Goal: Task Accomplishment & Management: Complete application form

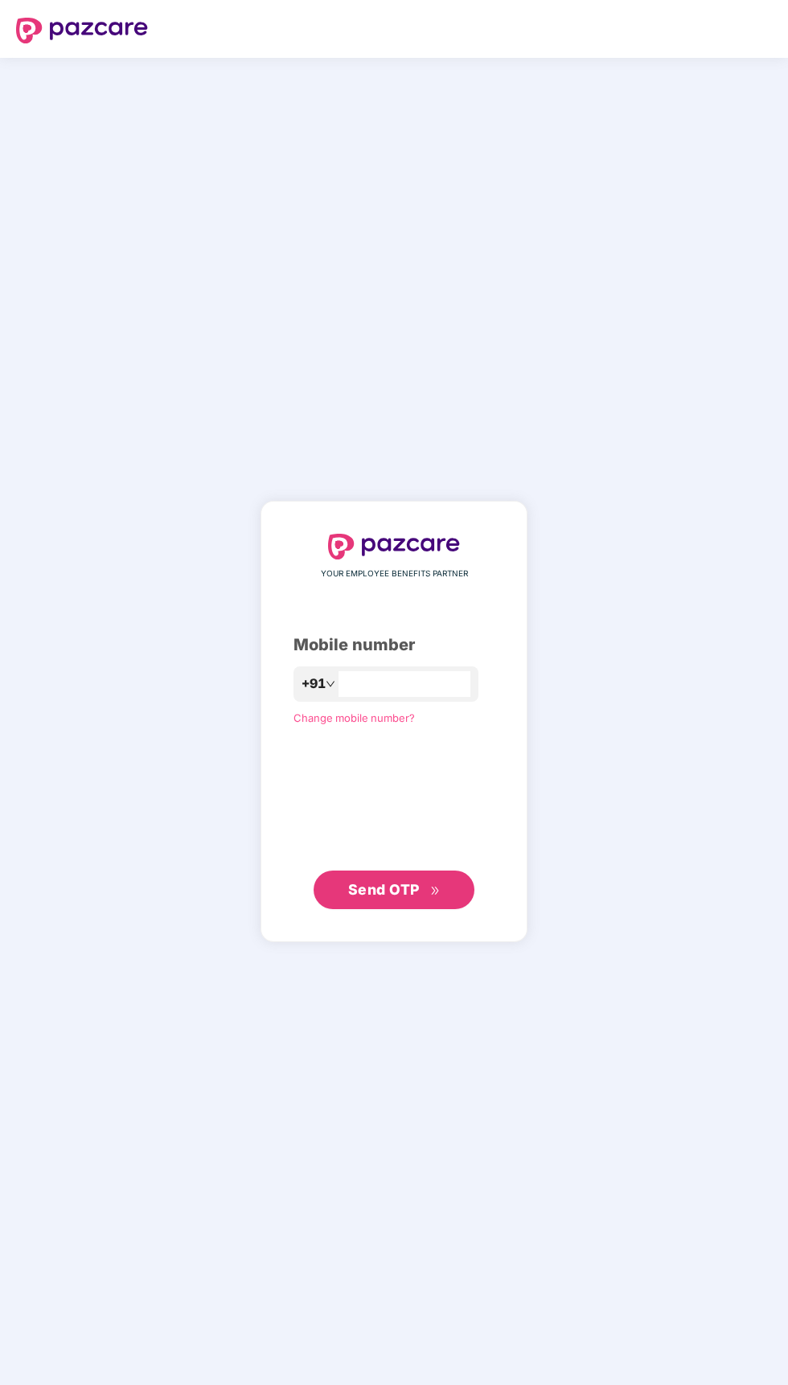
click at [470, 697] on input "number" at bounding box center [404, 684] width 132 height 26
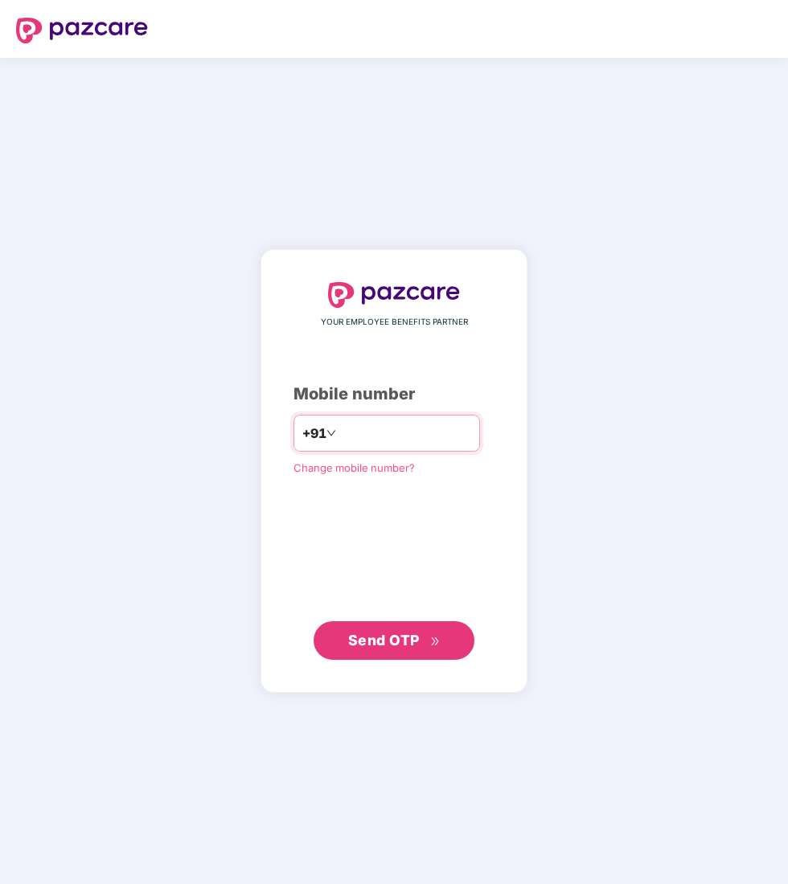
type input "**********"
click at [403, 649] on span "Send OTP" at bounding box center [384, 640] width 72 height 17
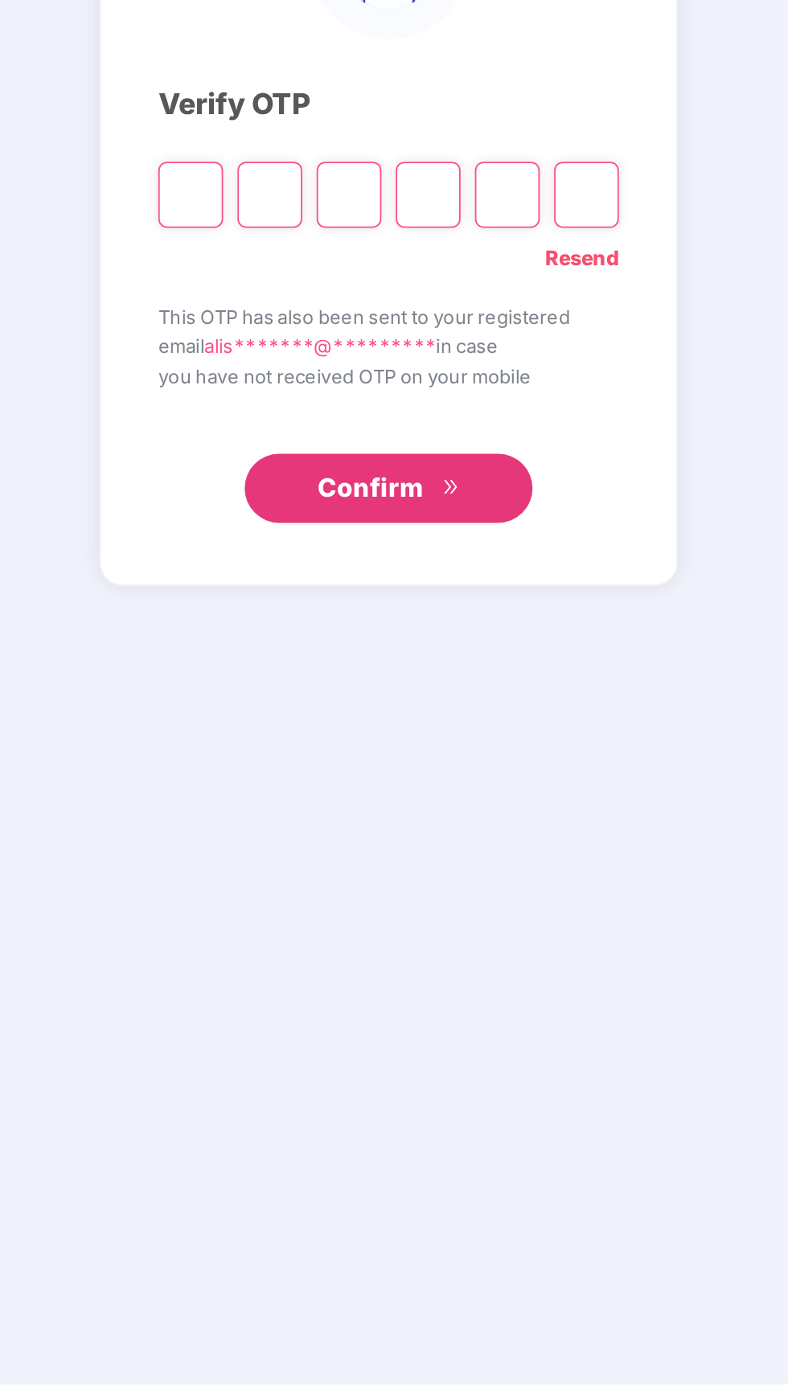
scroll to position [129, 0]
type input "*"
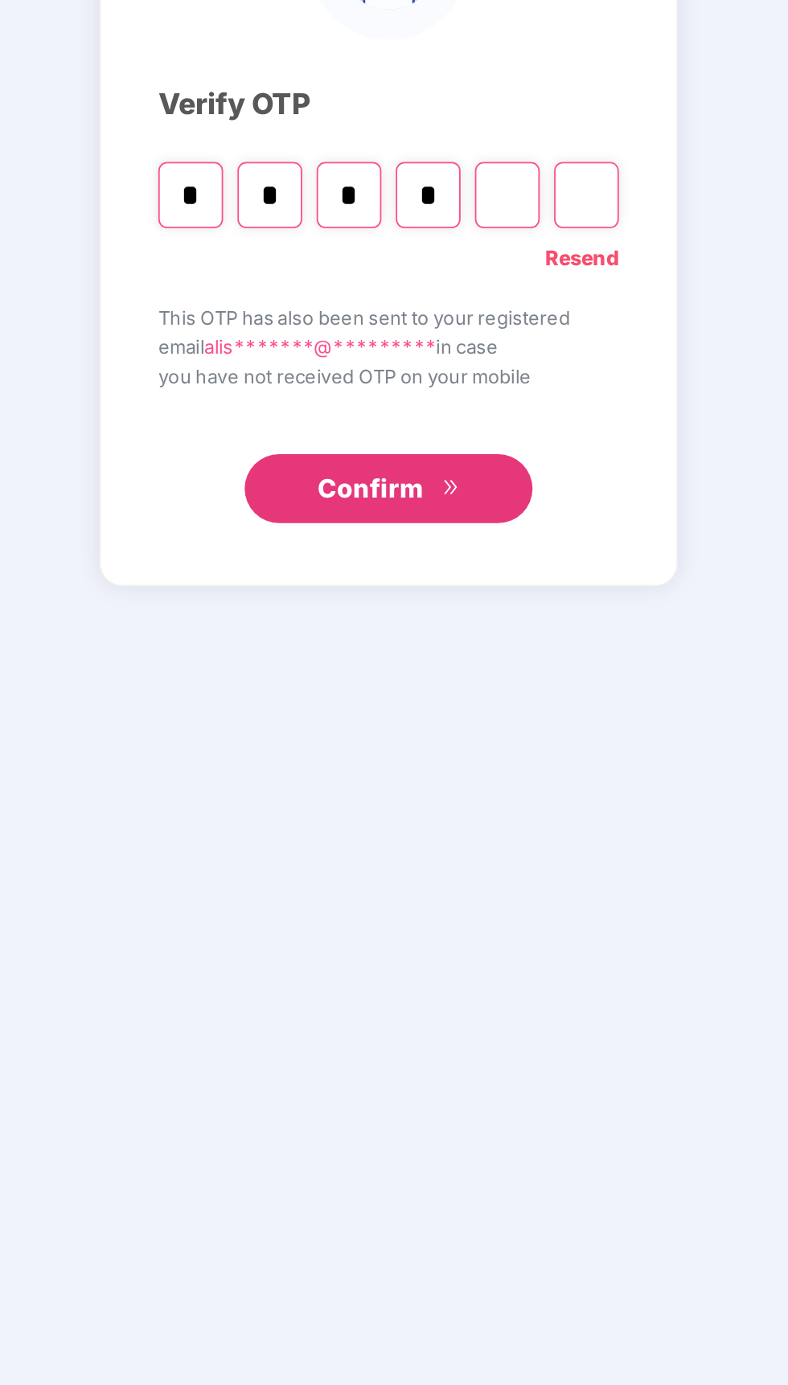
type input "*"
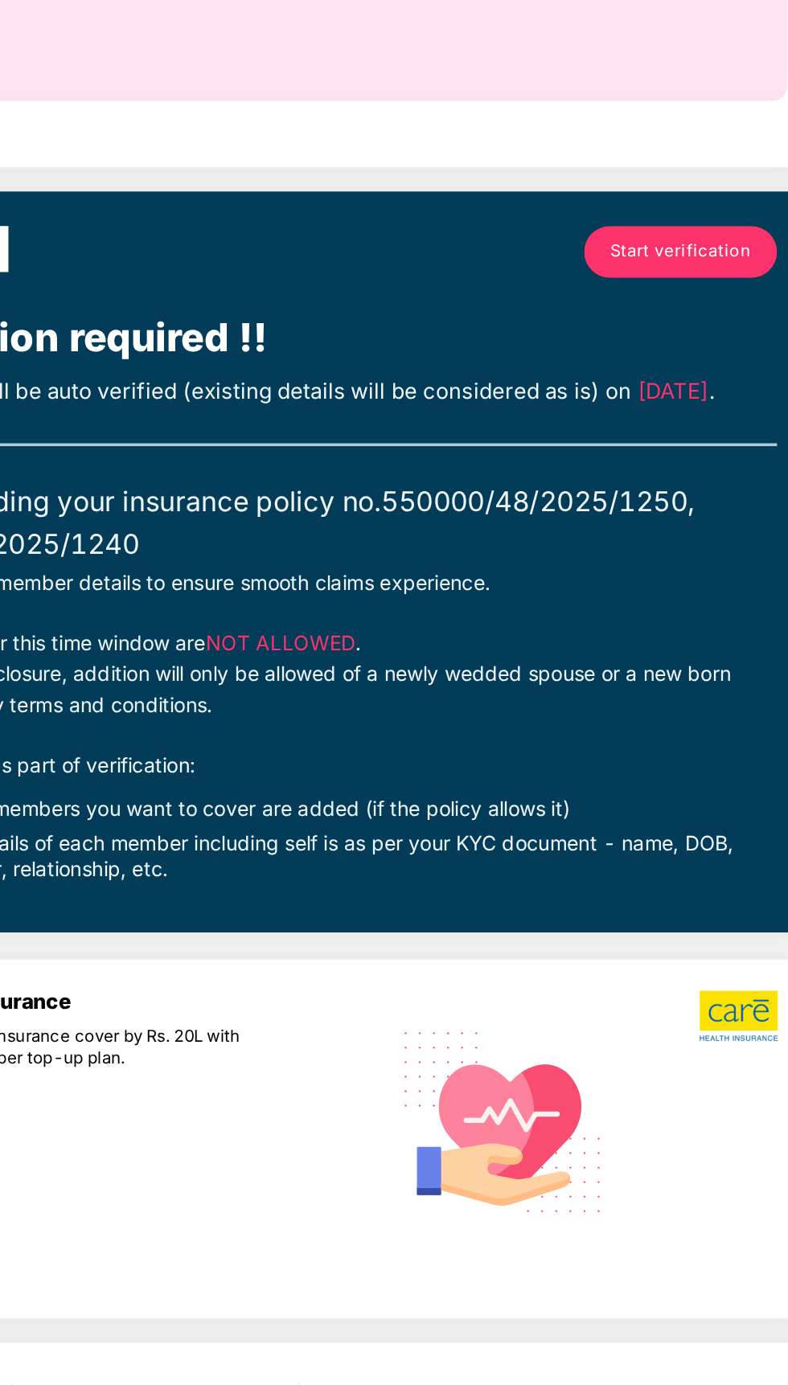
click at [694, 738] on link "Start verification" at bounding box center [657, 752] width 108 height 29
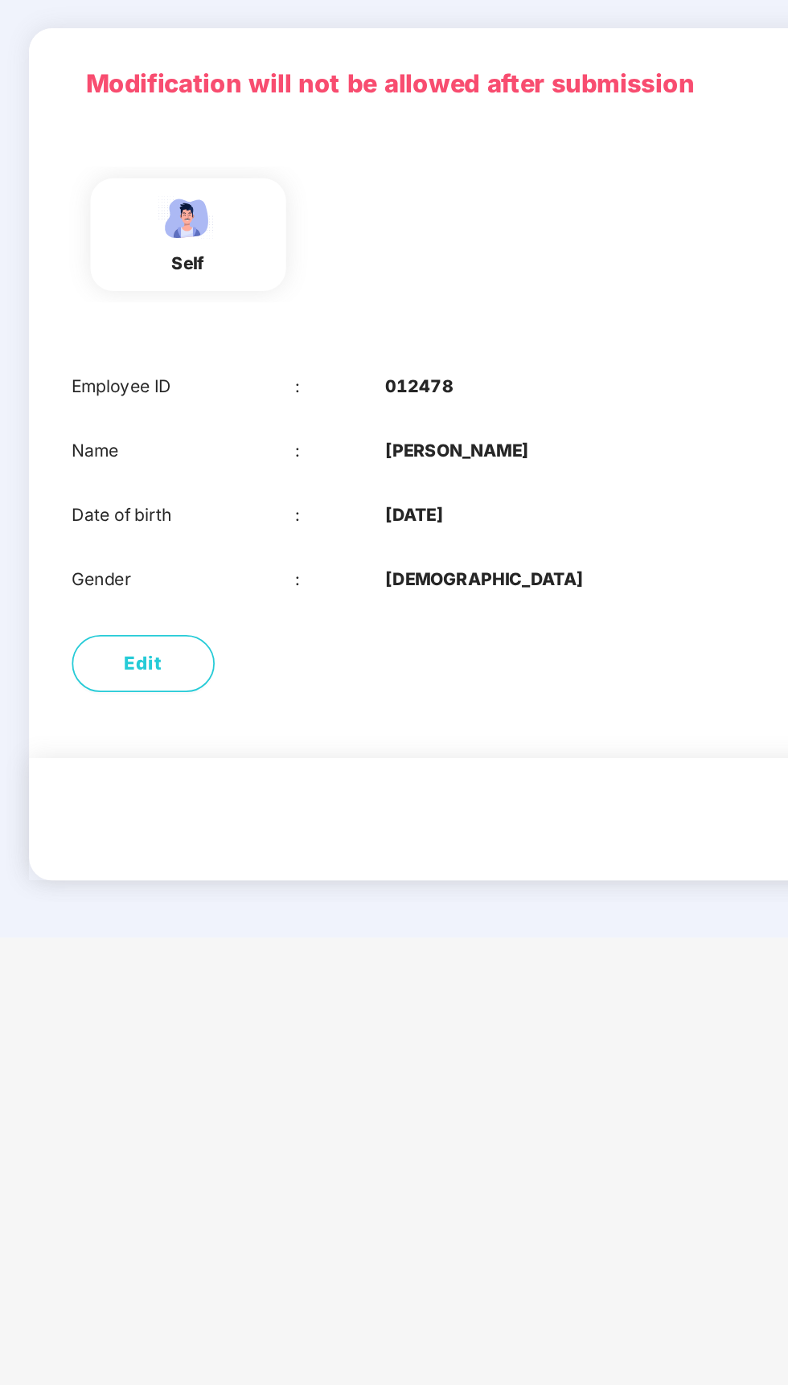
scroll to position [0, 0]
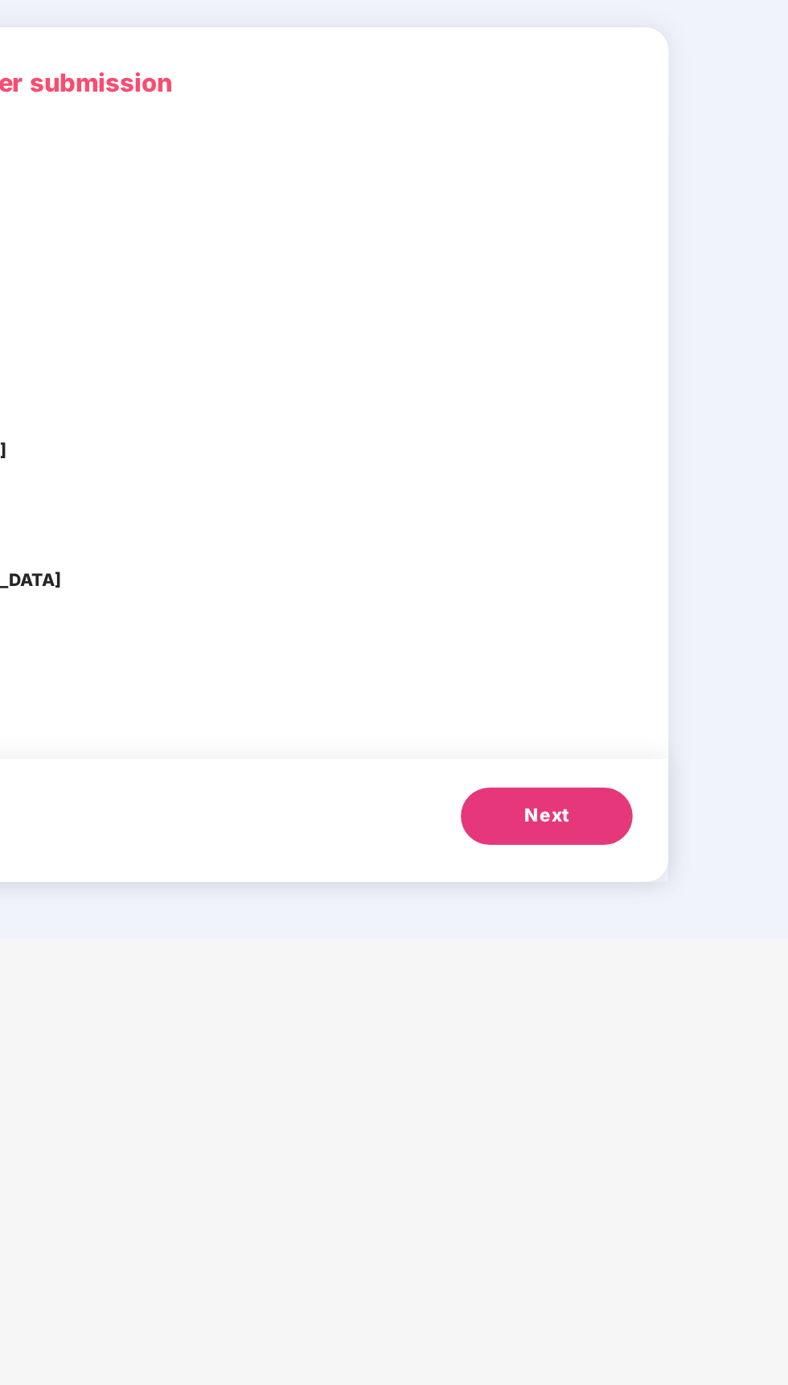
click at [655, 597] on span "Next" at bounding box center [652, 596] width 26 height 16
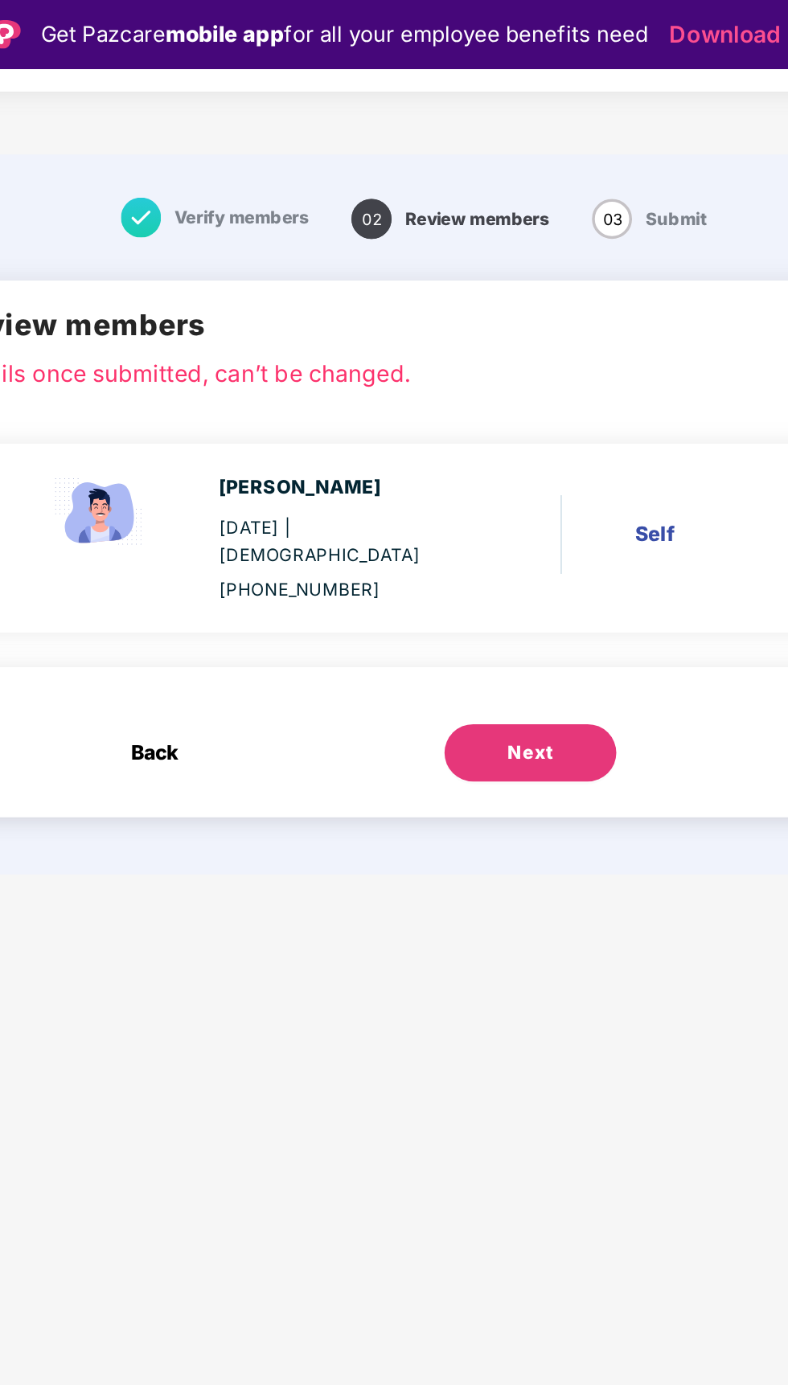
click at [477, 407] on button "Next" at bounding box center [459, 423] width 96 height 32
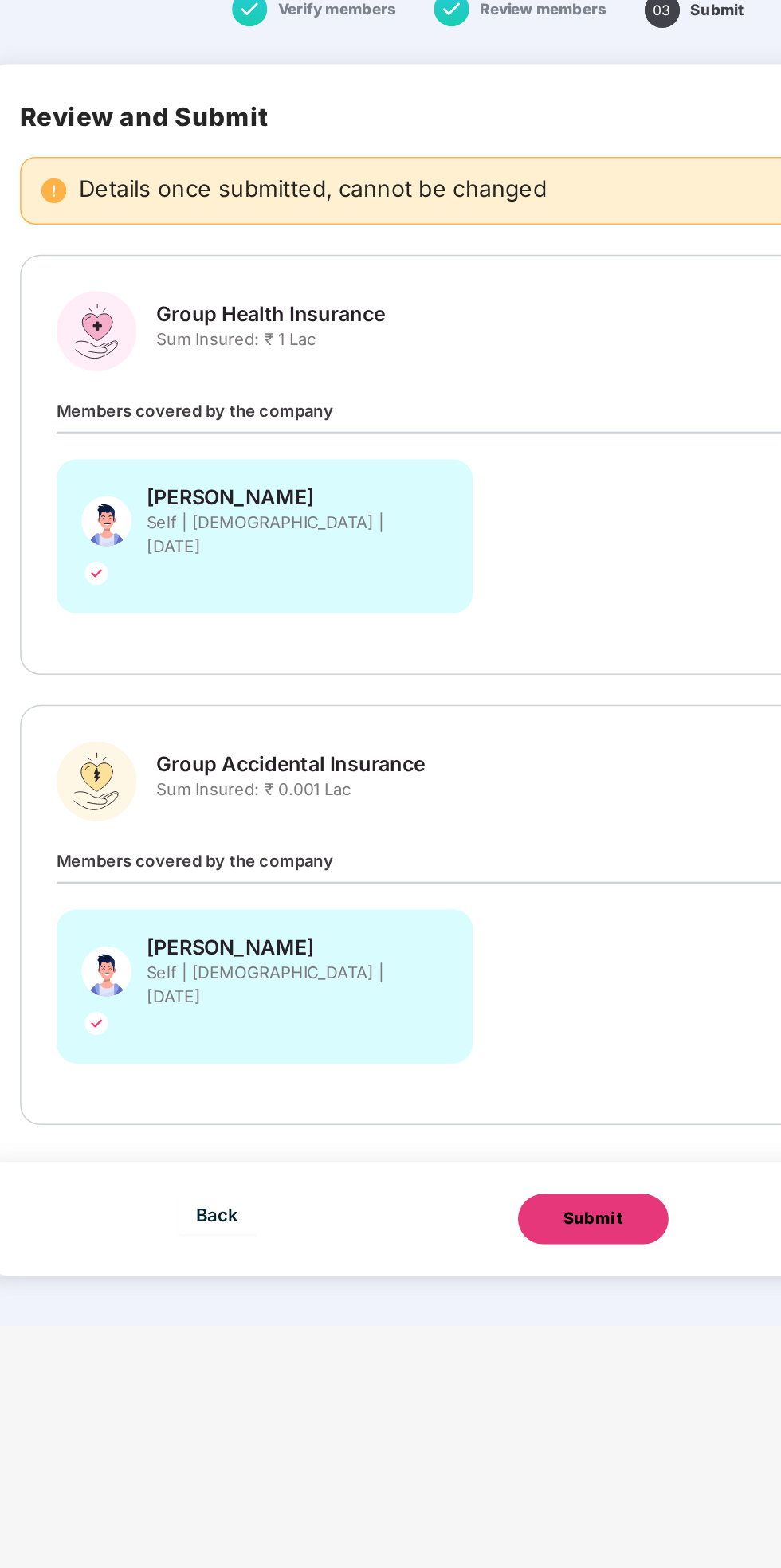
click at [474, 882] on div "Submit" at bounding box center [457, 890] width 39 height 16
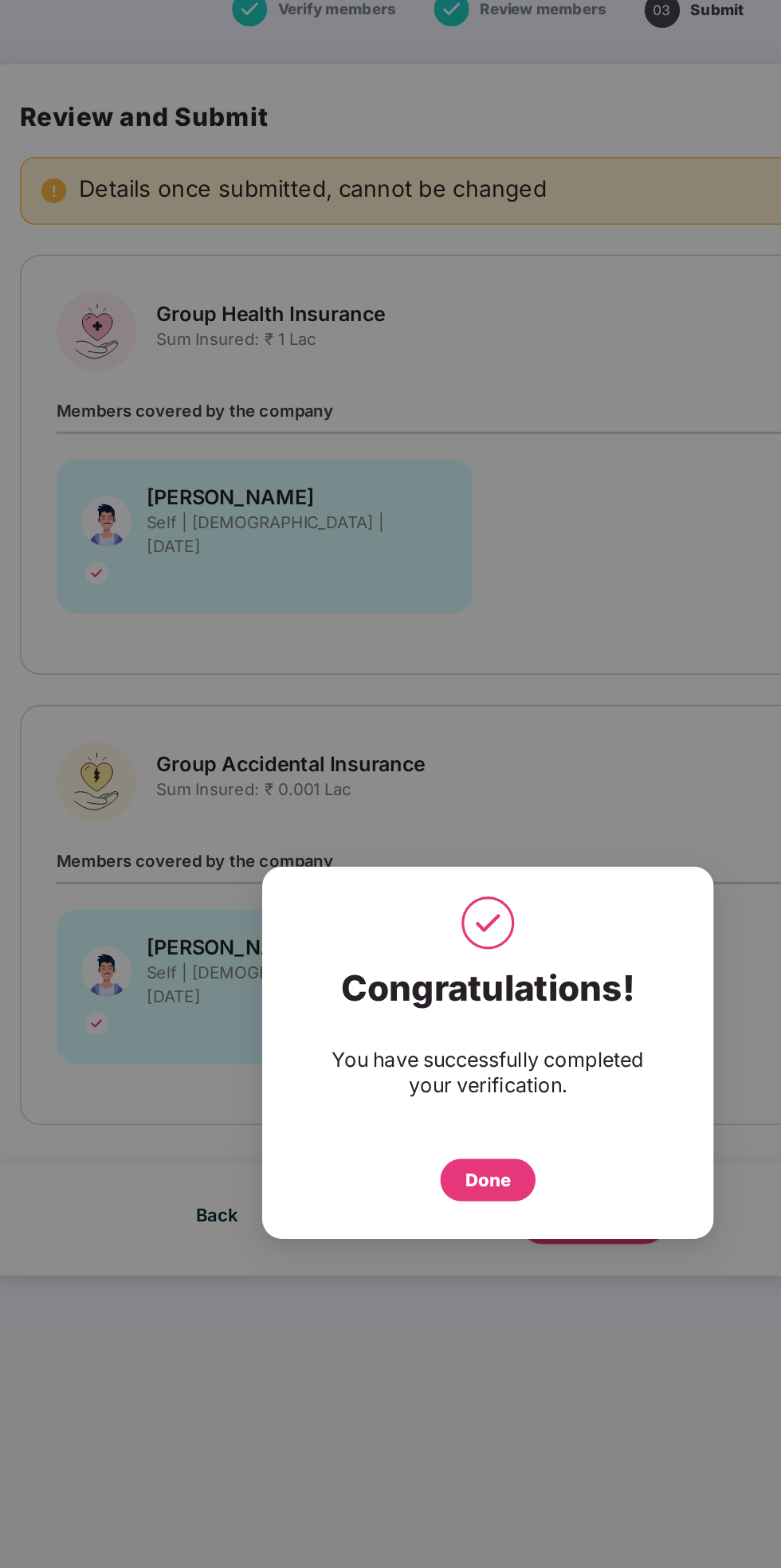
click at [398, 857] on div "Done" at bounding box center [390, 865] width 29 height 18
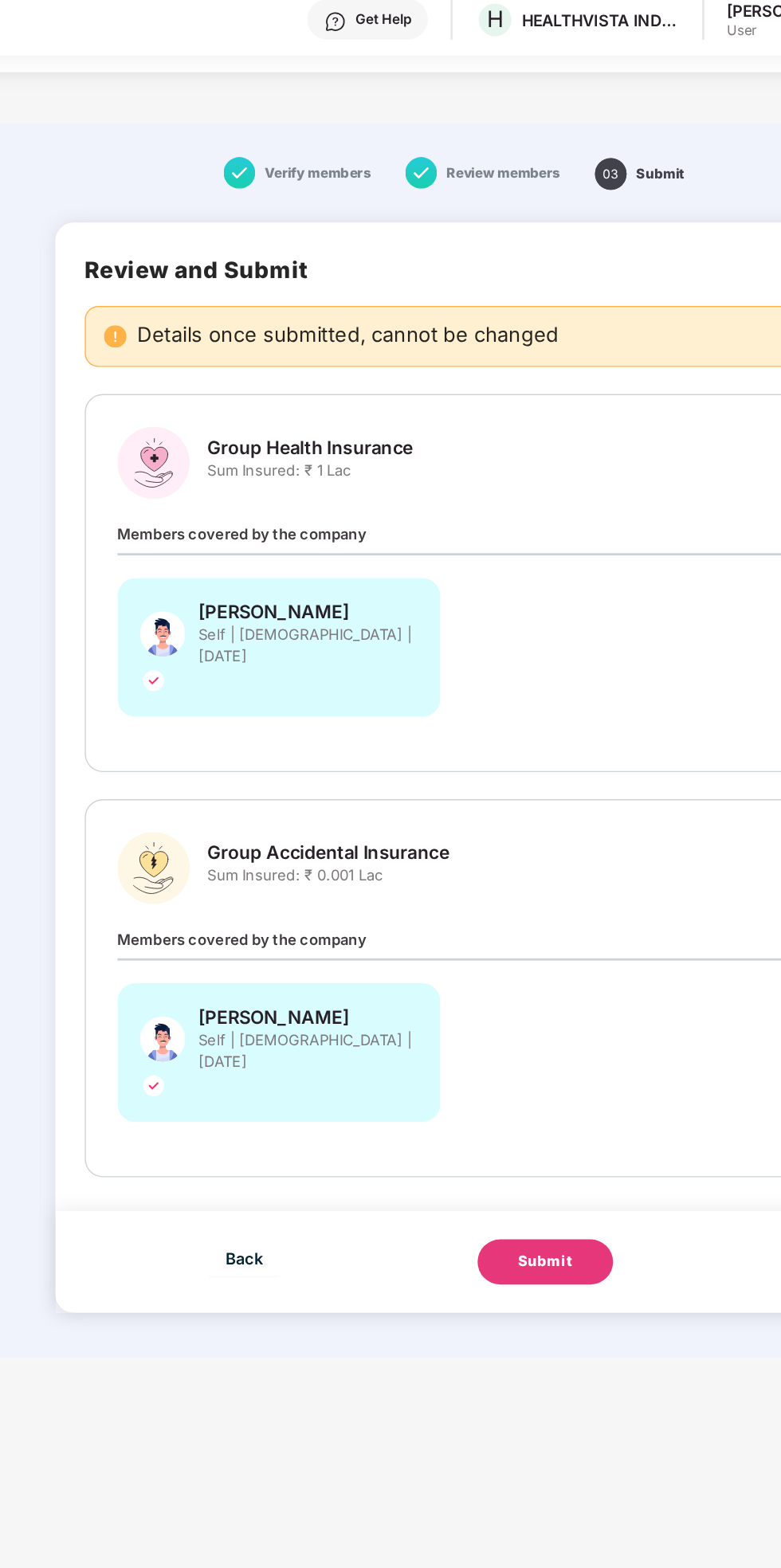
scroll to position [48, 0]
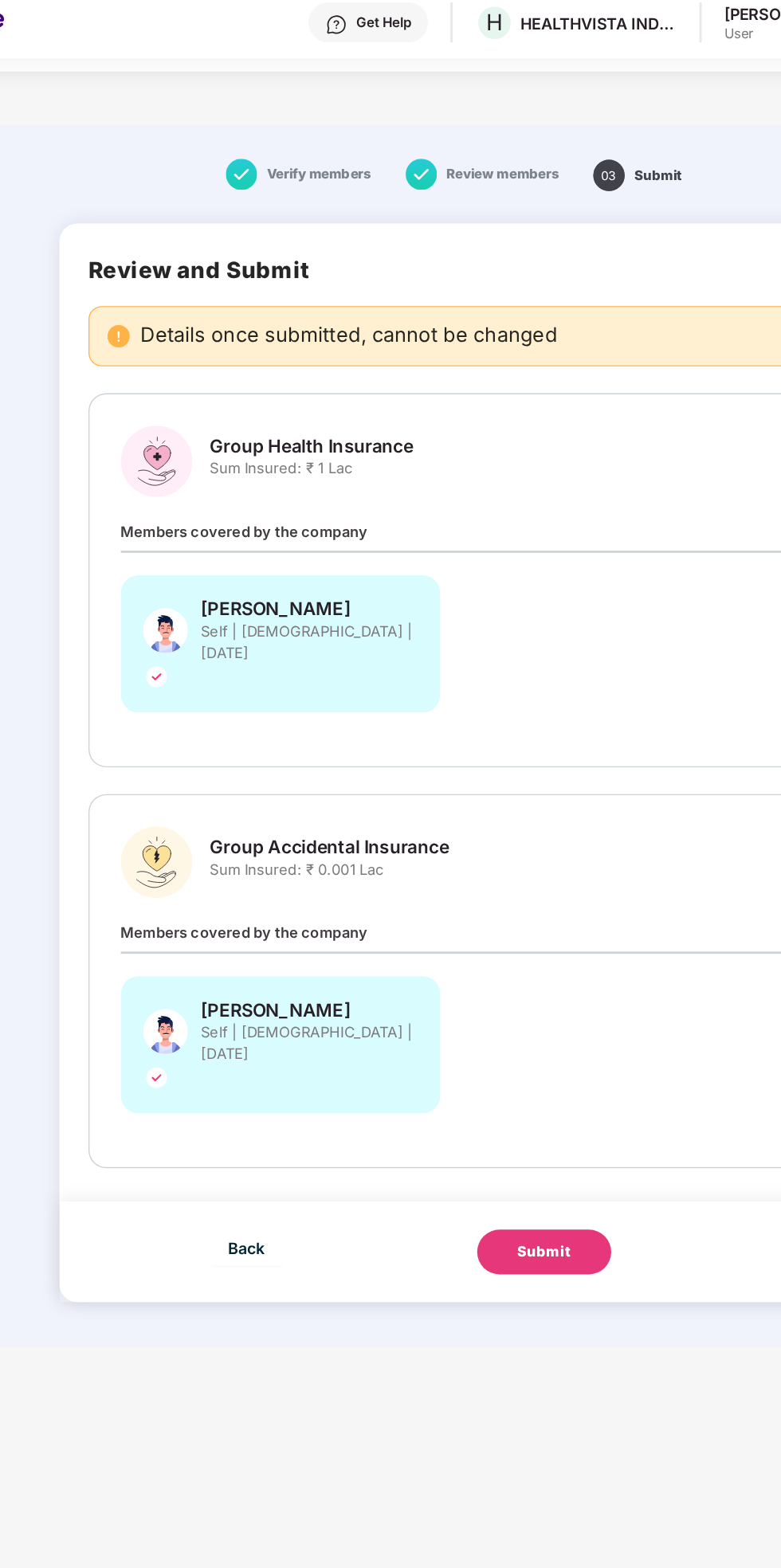
click at [383, 728] on span "Self | Male | 20 July 1999" at bounding box center [340, 743] width 155 height 31
click at [397, 715] on div "Suban Ali Self | Male | 20 July 1999" at bounding box center [319, 744] width 228 height 98
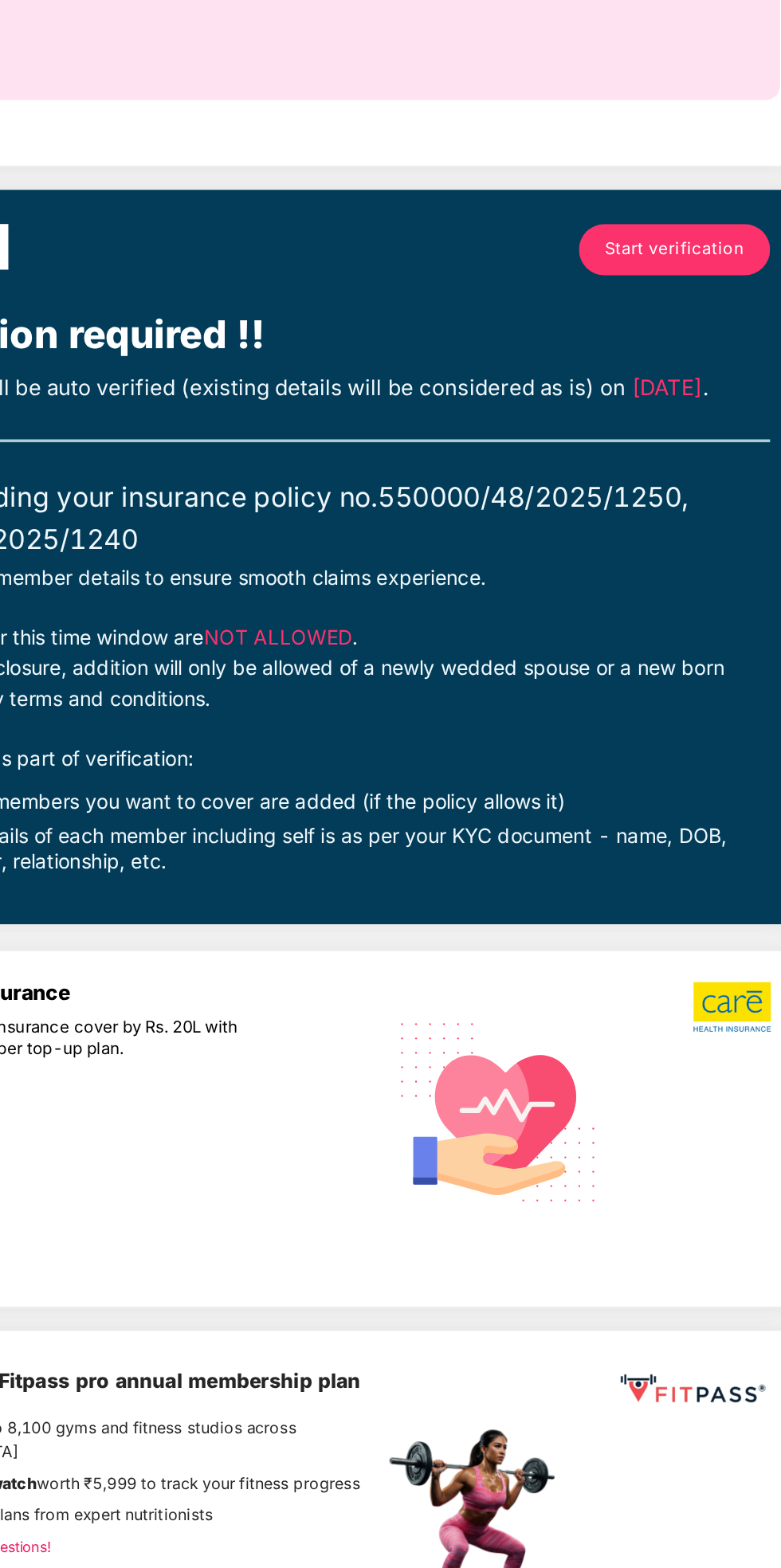
scroll to position [72, 0]
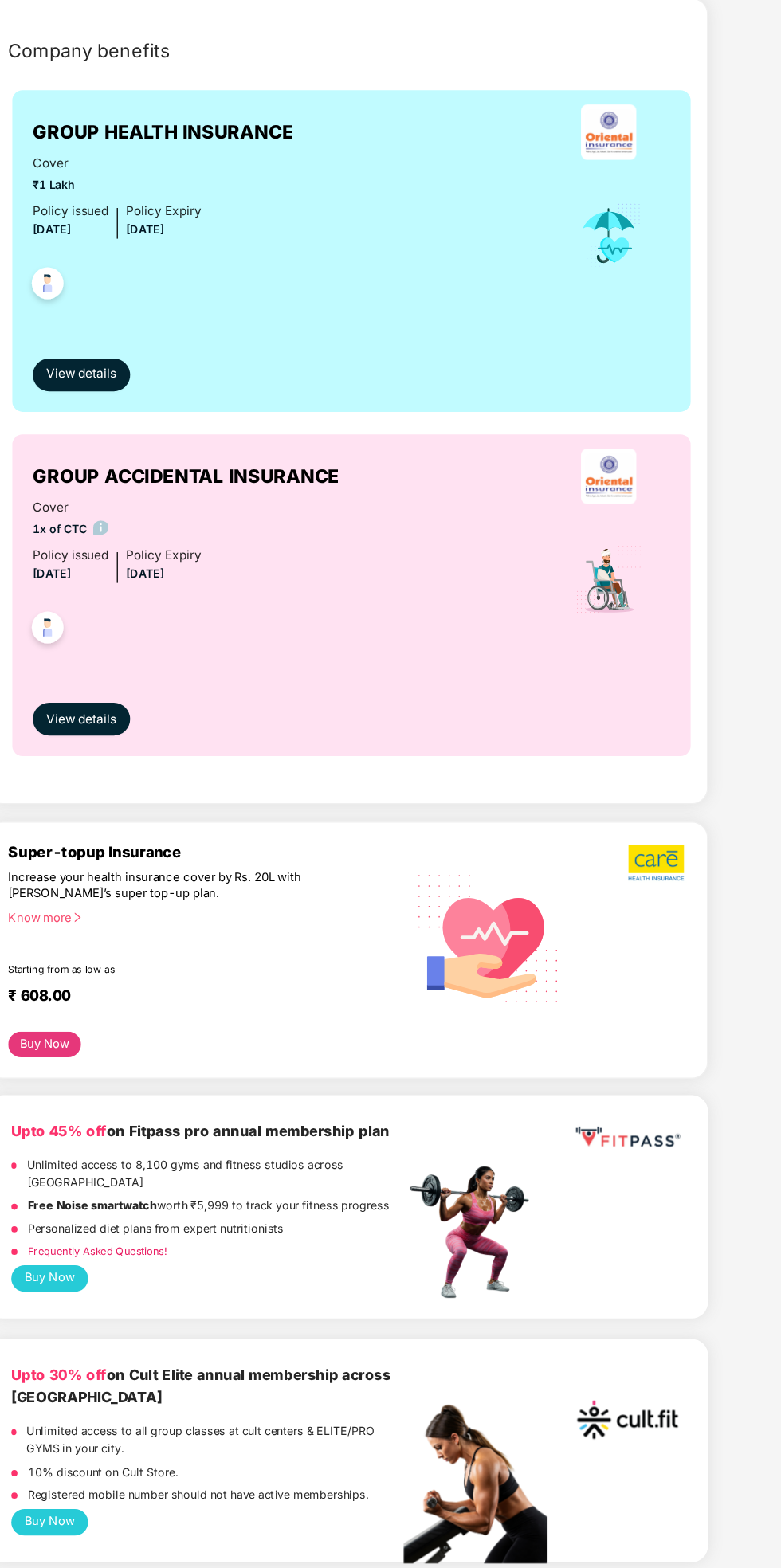
click at [498, 505] on div "Cover ₹1 Lakh Policy issued 18 Mar 2025 Policy Expiry 17 Mar 2026" at bounding box center [446, 489] width 496 height 128
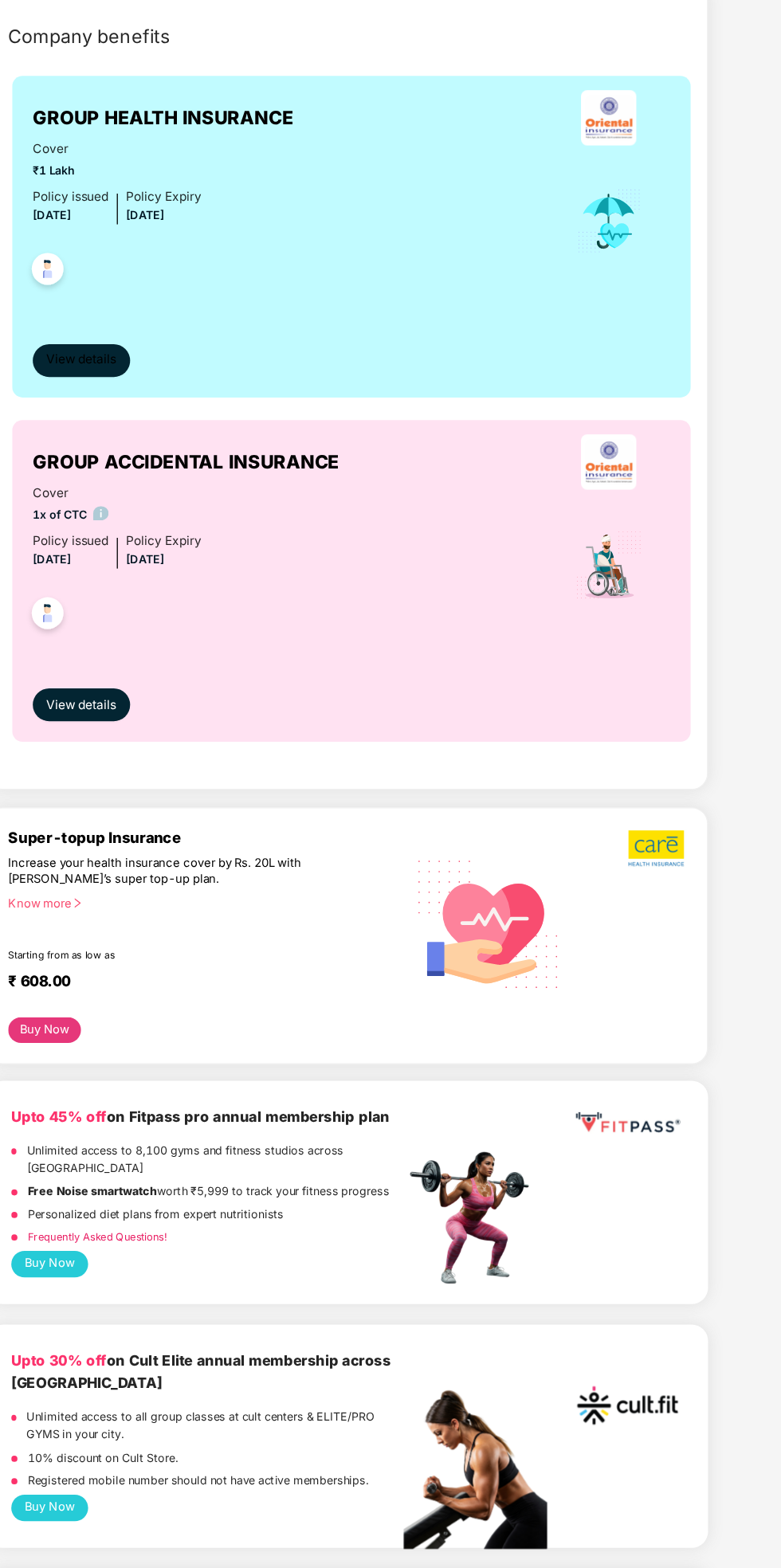
click at [238, 586] on span "View details" at bounding box center [236, 585] width 55 height 15
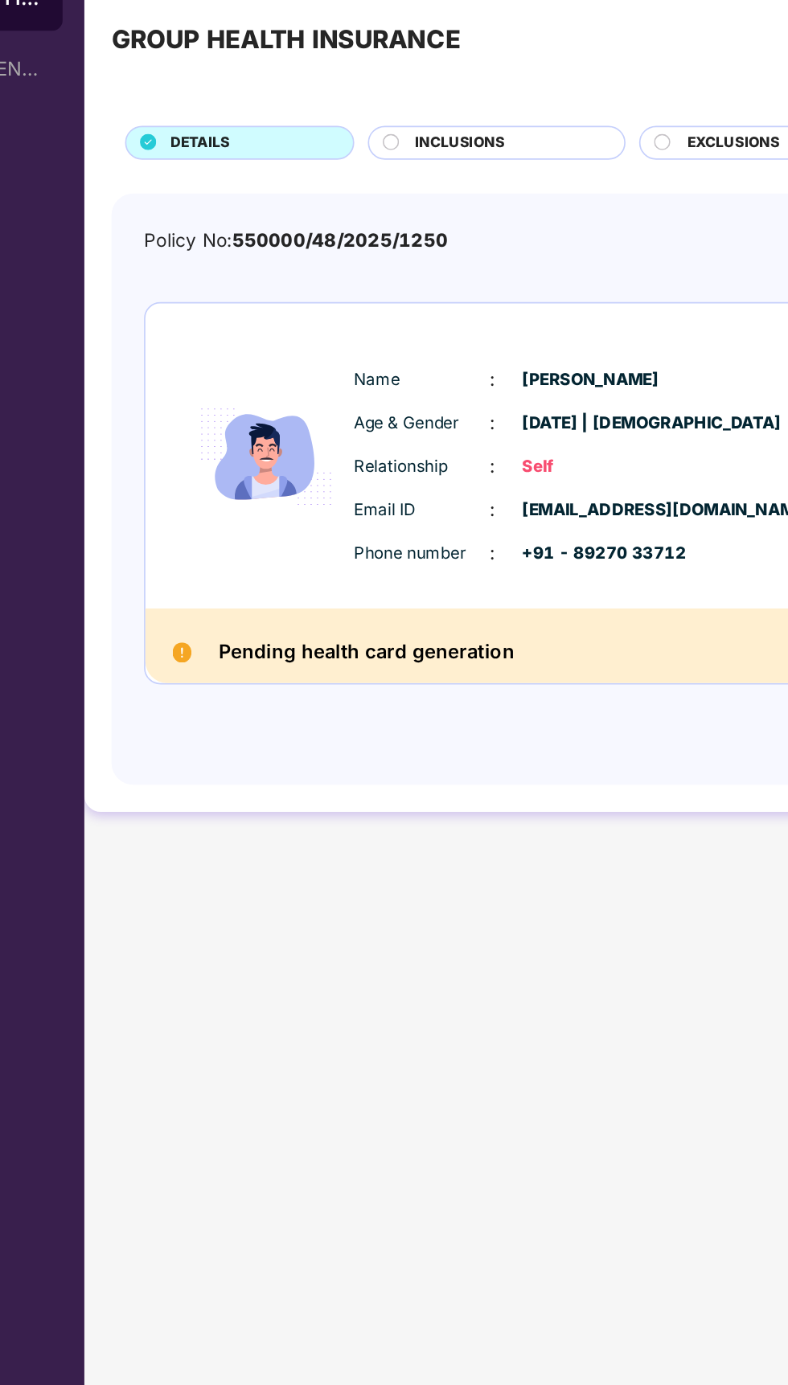
click at [511, 218] on span "INCLUSIONS" at bounding box center [510, 214] width 53 height 13
click at [481, 215] on div "INCLUSIONS" at bounding box center [538, 215] width 125 height 15
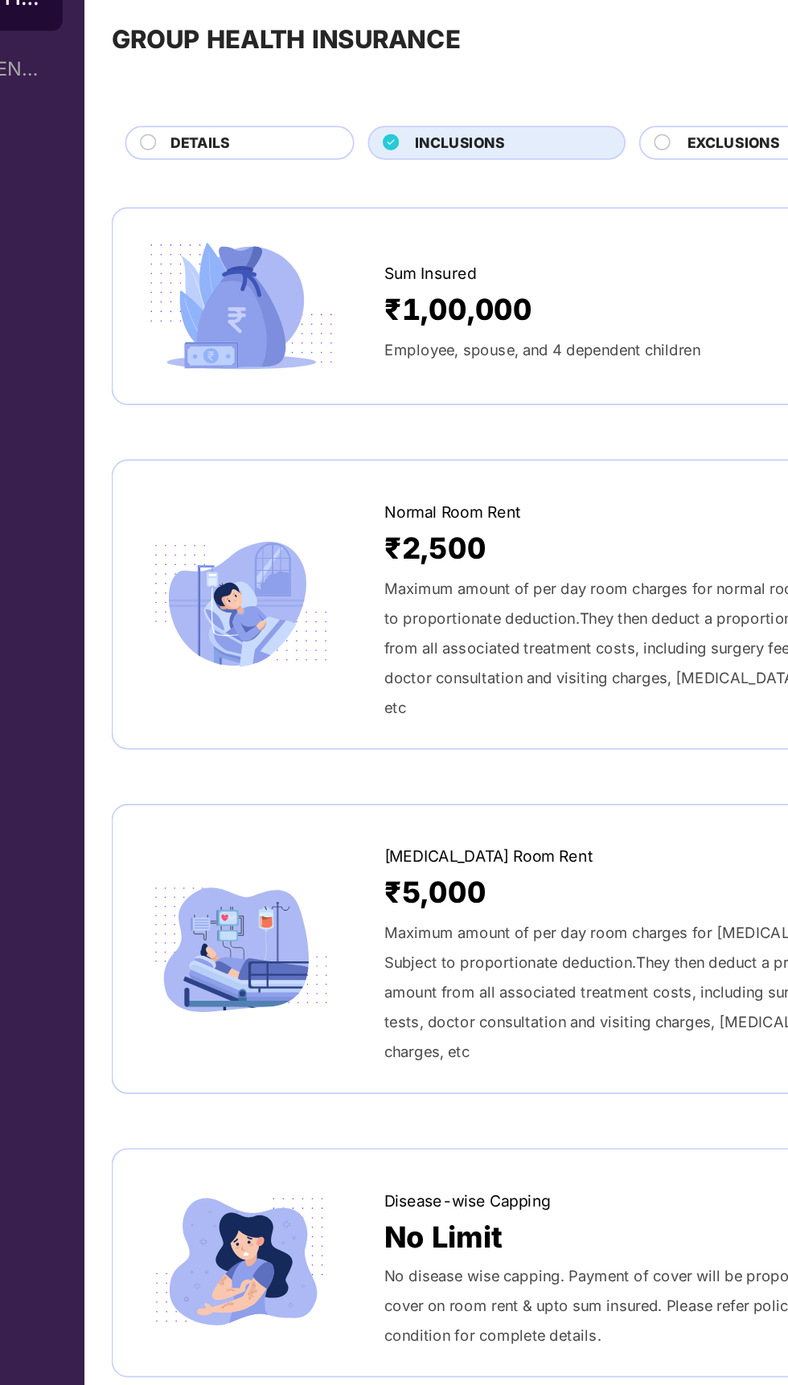
click at [481, 215] on div "INCLUSIONS" at bounding box center [538, 215] width 125 height 15
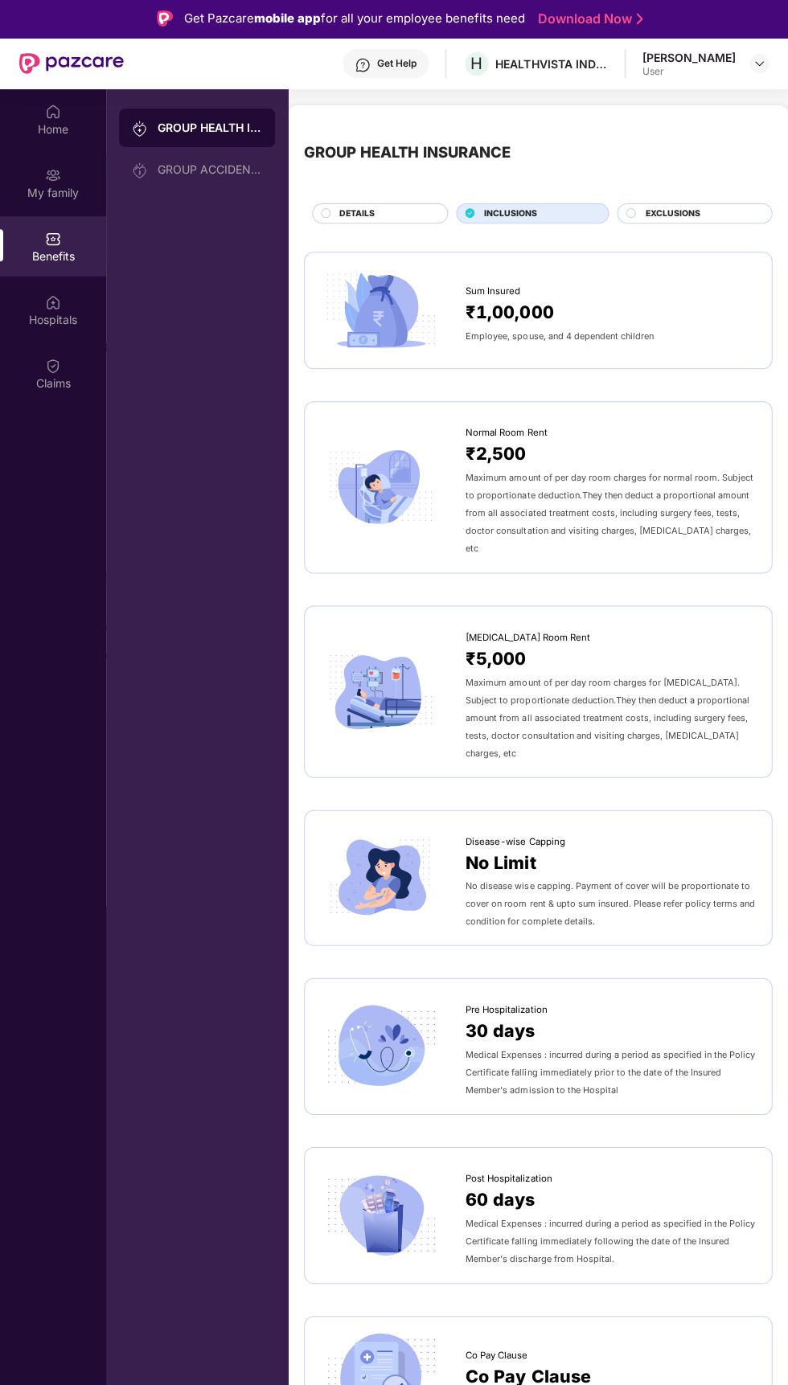
click at [752, 63] on img at bounding box center [758, 64] width 13 height 13
click at [576, 145] on div "S Suban Ali User" at bounding box center [497, 153] width 209 height 28
click at [363, 209] on span "DETAILS" at bounding box center [355, 214] width 35 height 13
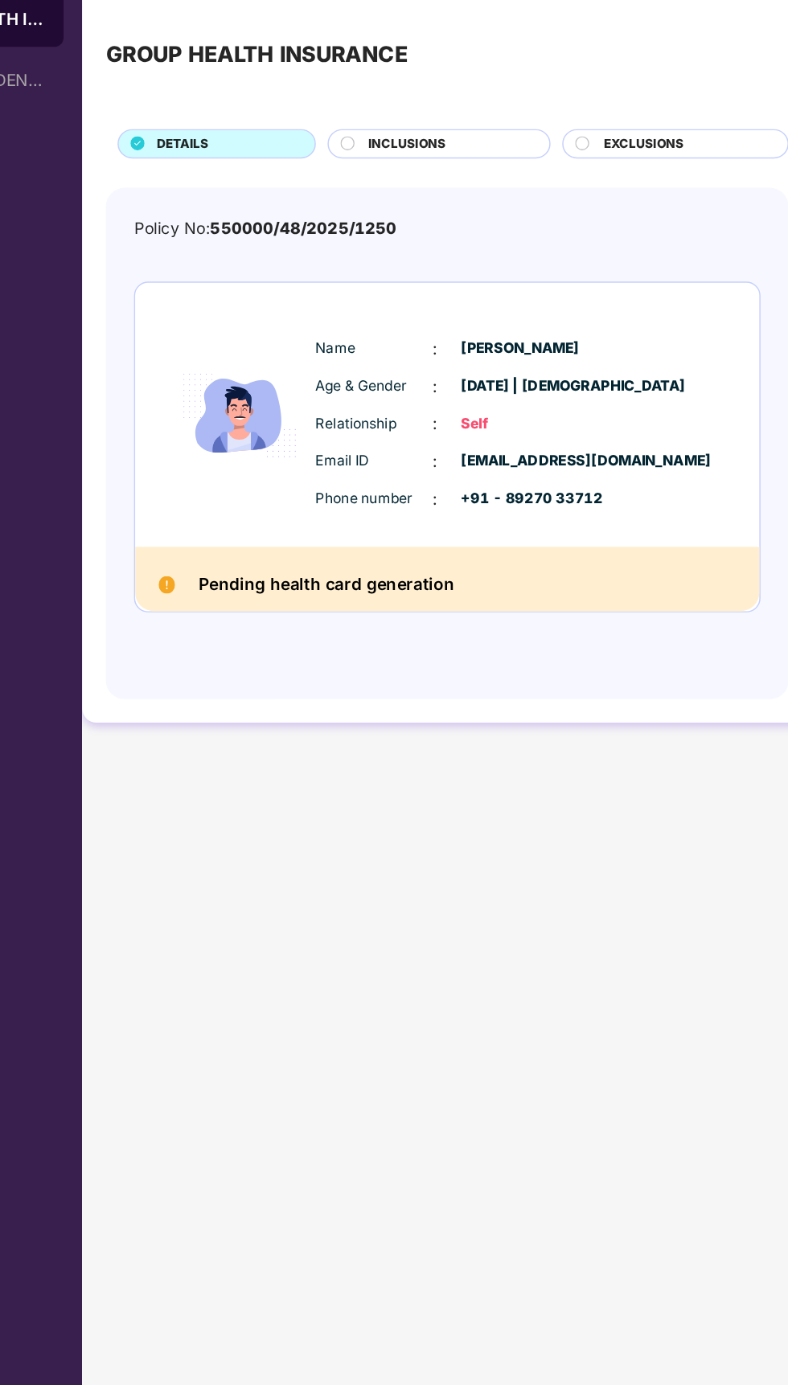
click at [502, 516] on h2 "Pending health card generation" at bounding box center [454, 515] width 175 height 19
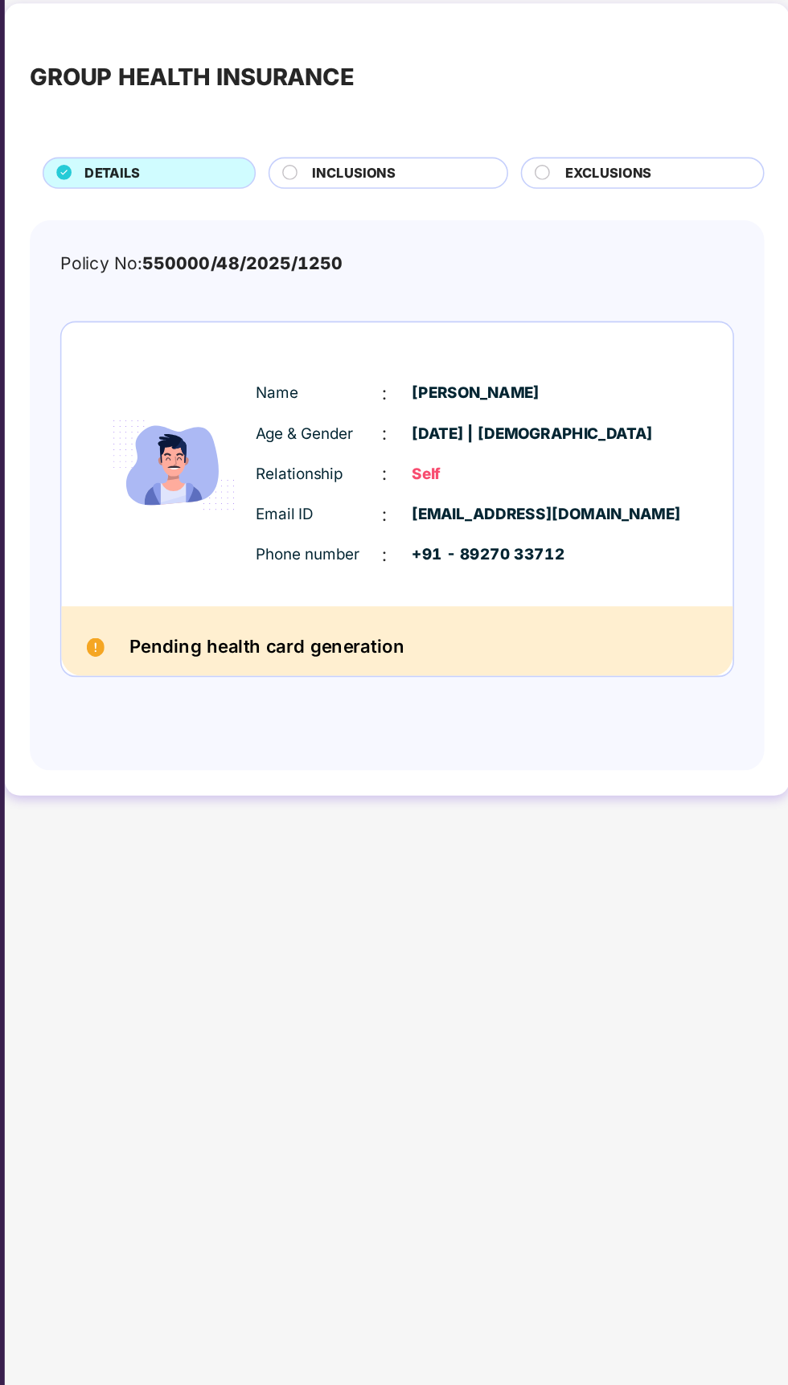
click at [519, 214] on span "INCLUSIONS" at bounding box center [510, 214] width 53 height 13
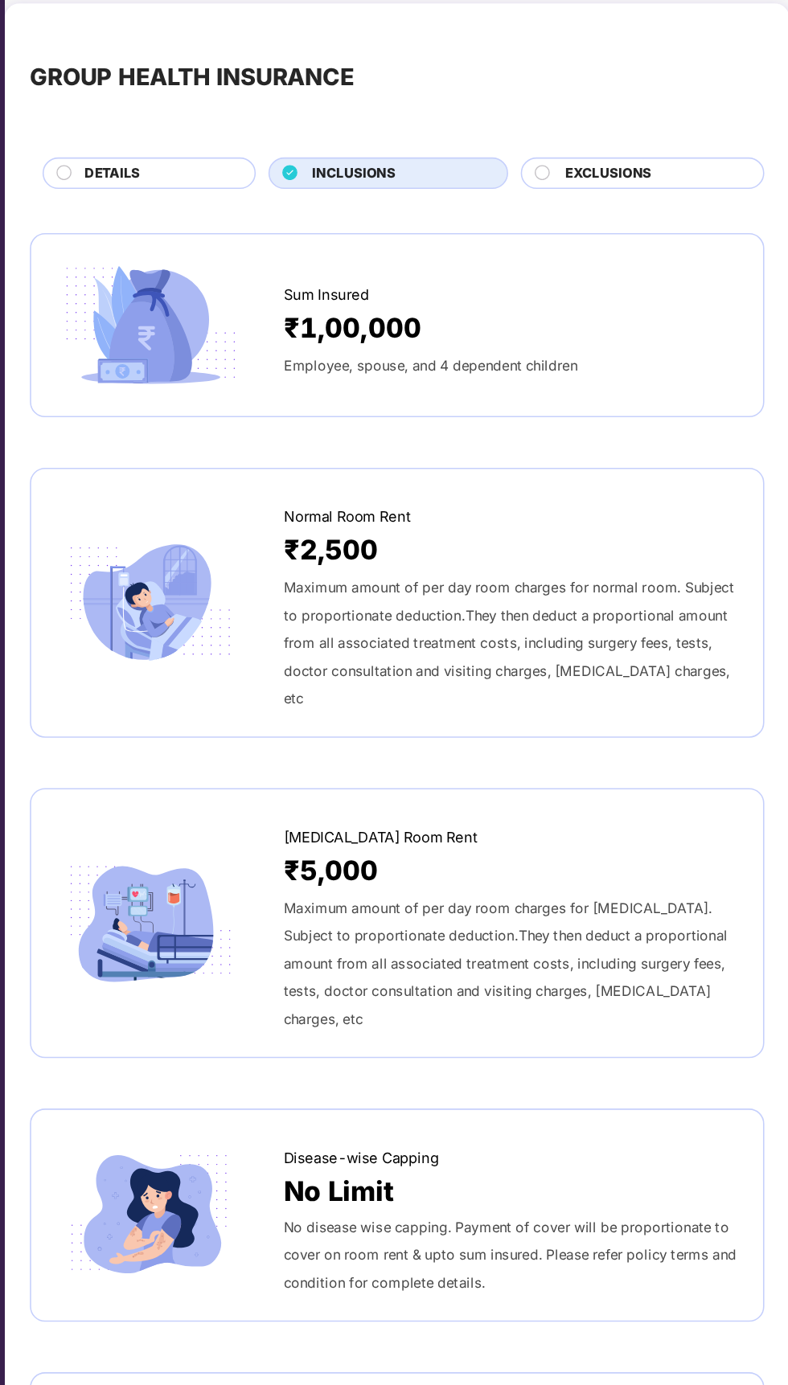
click at [575, 325] on div "₹1,00,000" at bounding box center [609, 313] width 289 height 27
click at [574, 330] on div "Employee, spouse, and 4 dependent children" at bounding box center [609, 336] width 289 height 18
click at [391, 321] on img at bounding box center [381, 311] width 120 height 84
click at [558, 321] on div "₹1,00,000" at bounding box center [609, 313] width 289 height 27
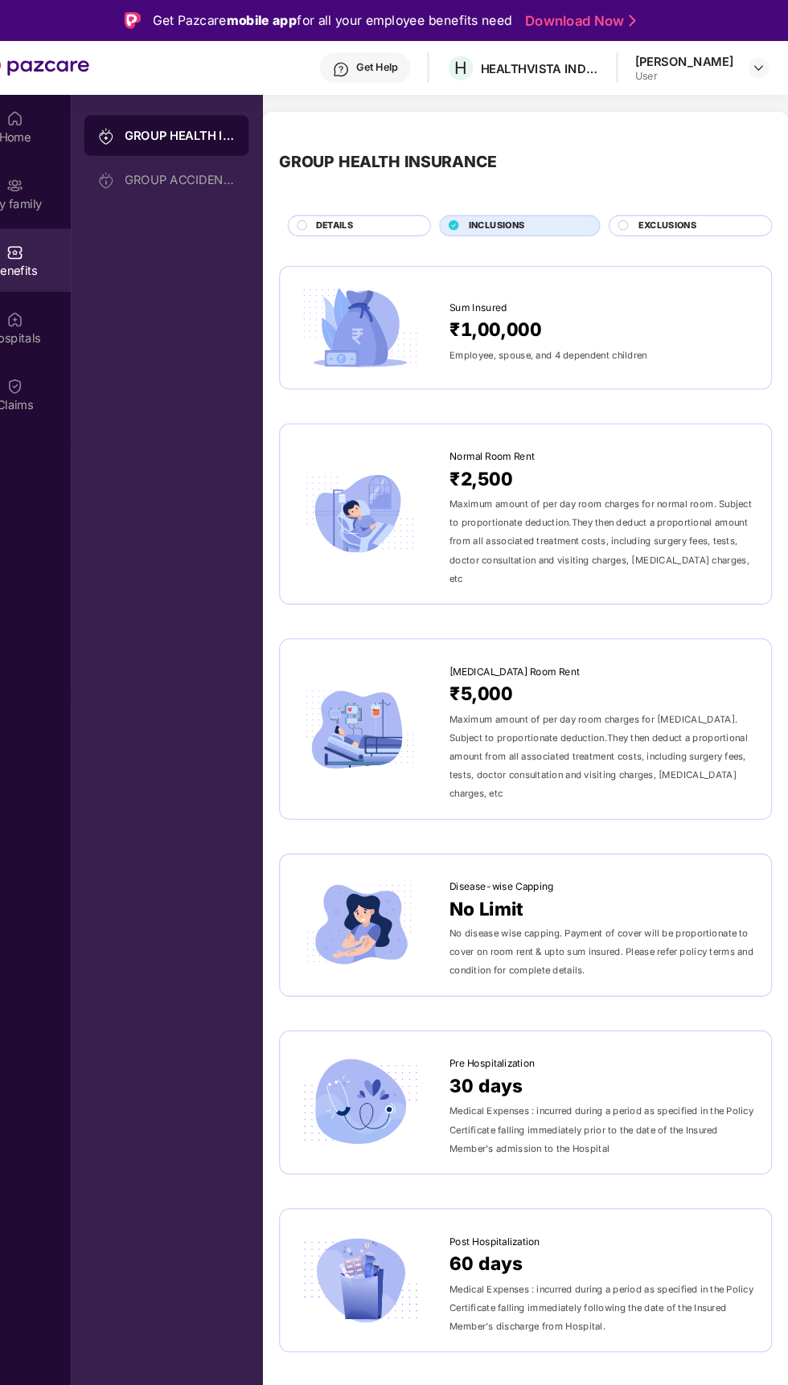
scroll to position [2, 0]
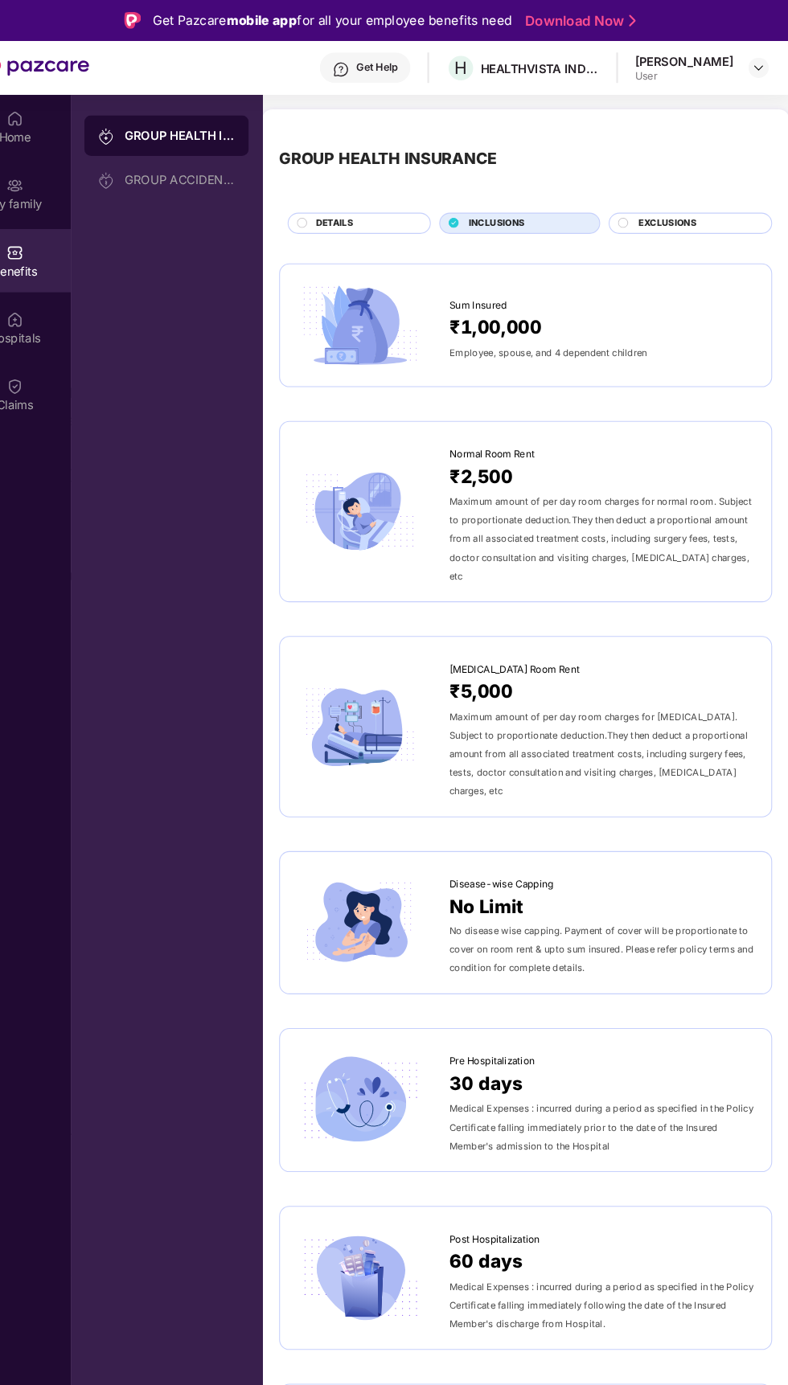
click at [574, 330] on span "Employee, spouse, and 4 dependent children" at bounding box center [558, 334] width 187 height 11
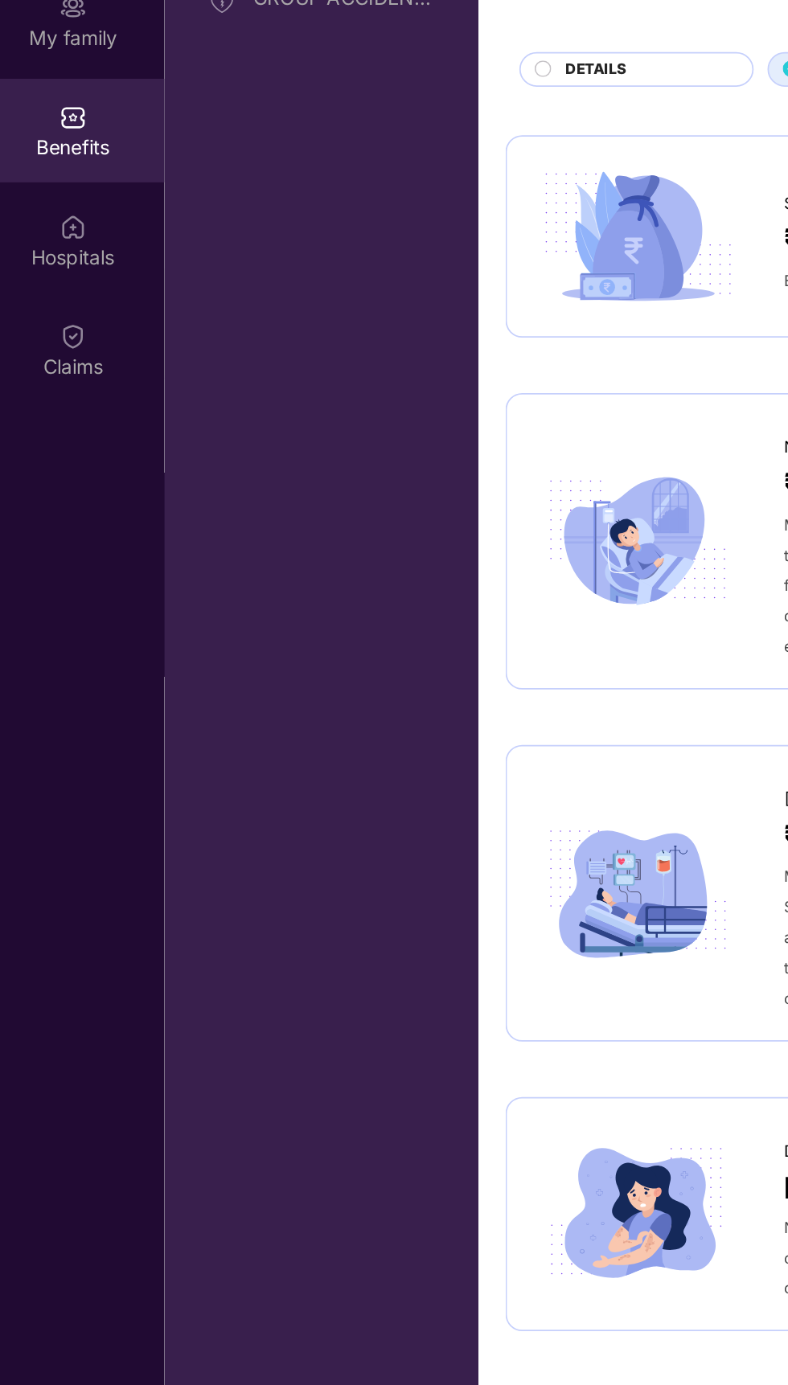
scroll to position [0, 0]
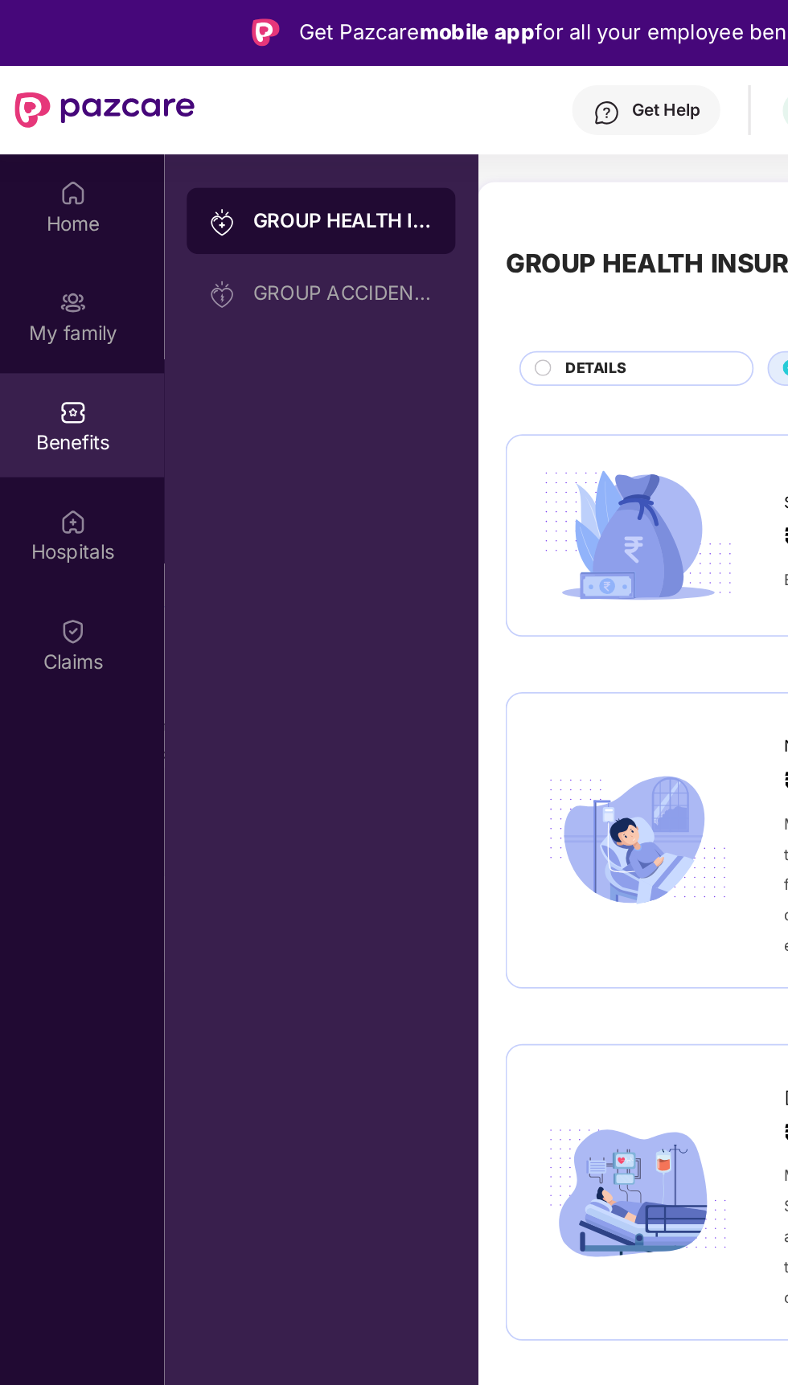
click at [53, 115] on img at bounding box center [53, 112] width 16 height 16
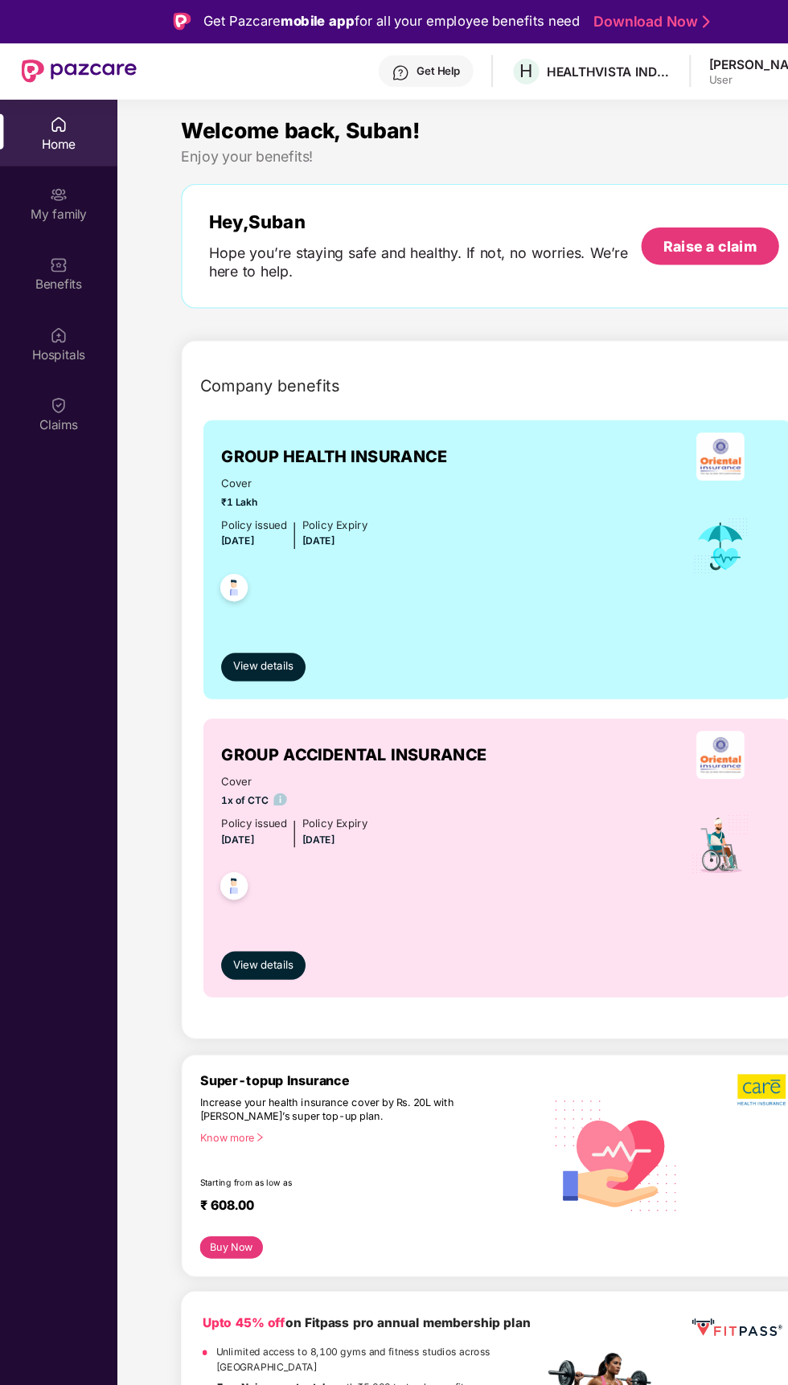
scroll to position [1, 0]
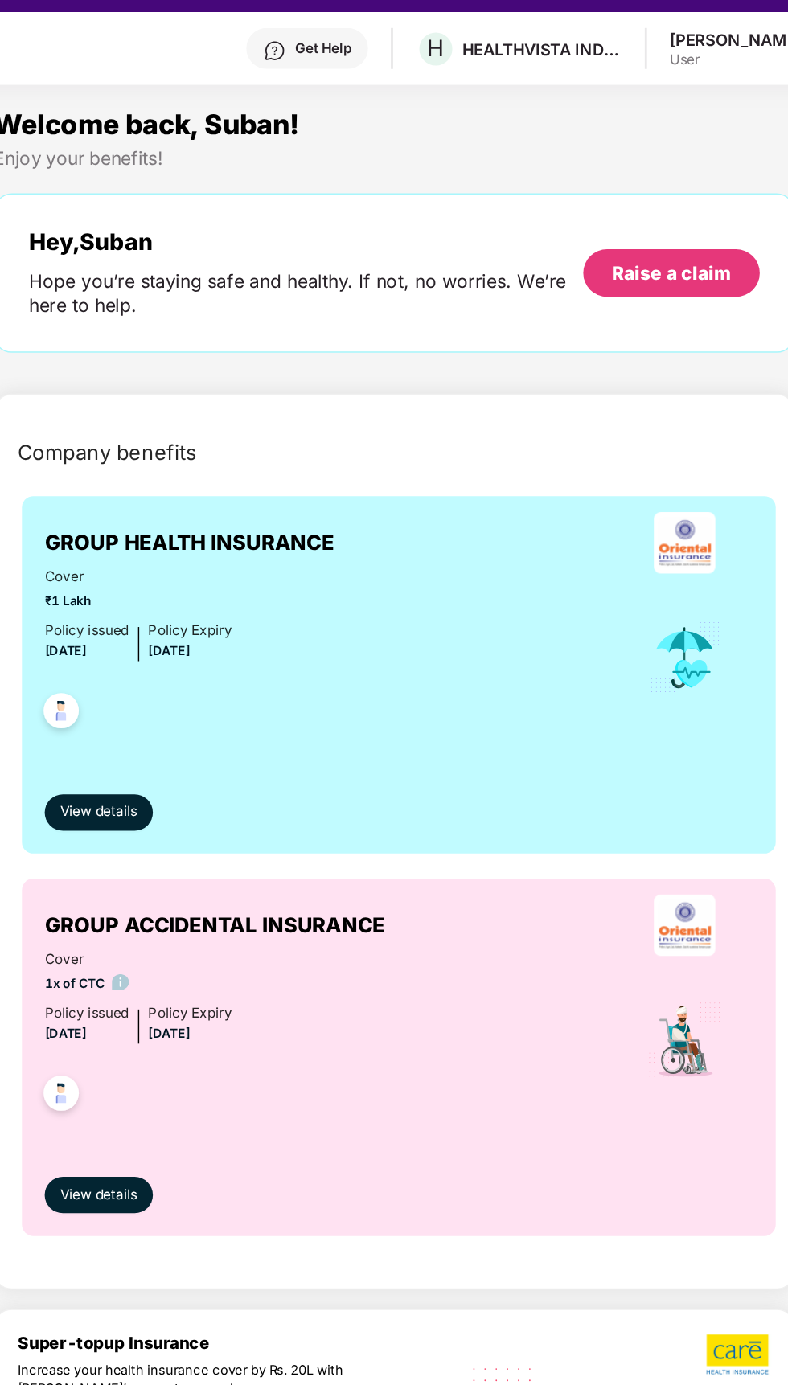
click at [673, 223] on div "Raise a claim" at bounding box center [642, 223] width 84 height 18
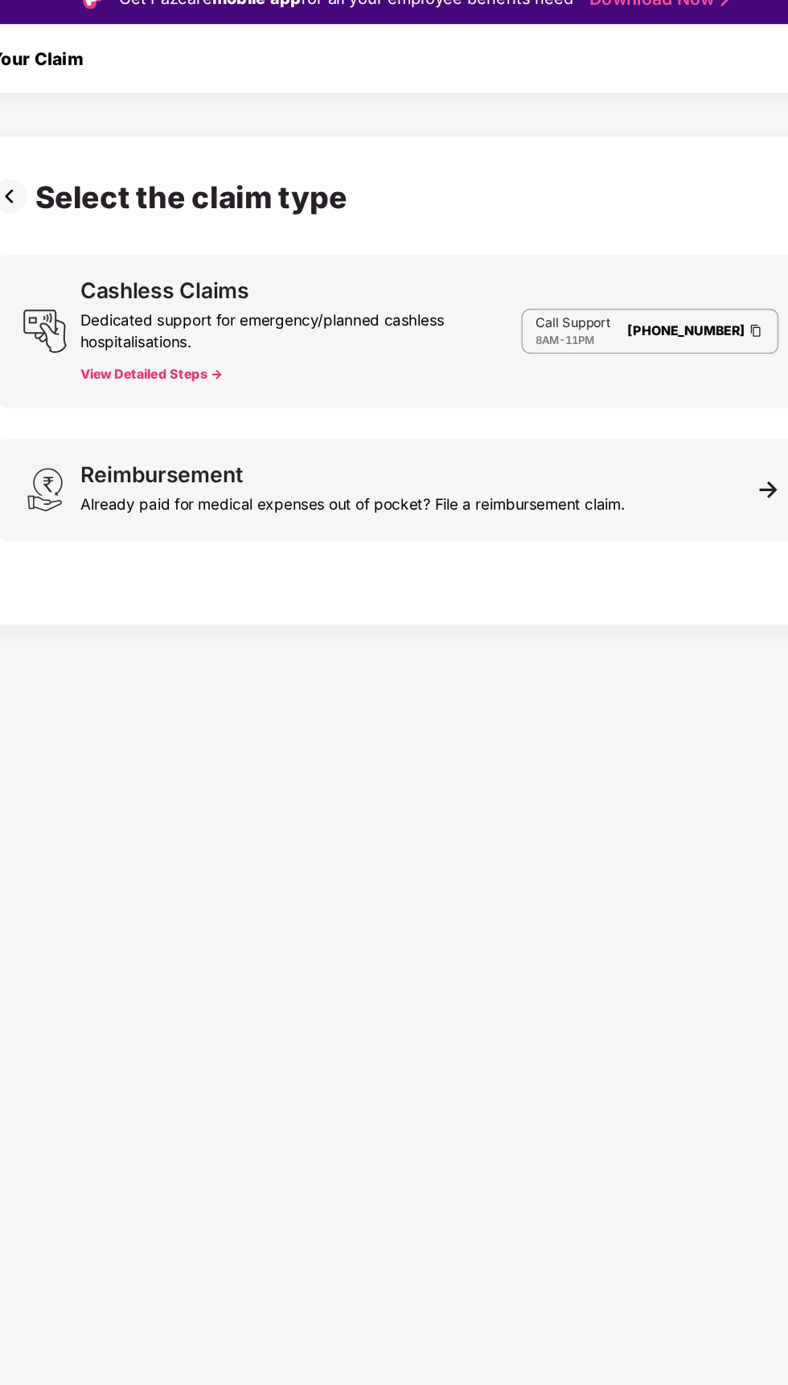
click at [230, 301] on button "View Detailed Steps ->" at bounding box center [208, 301] width 107 height 13
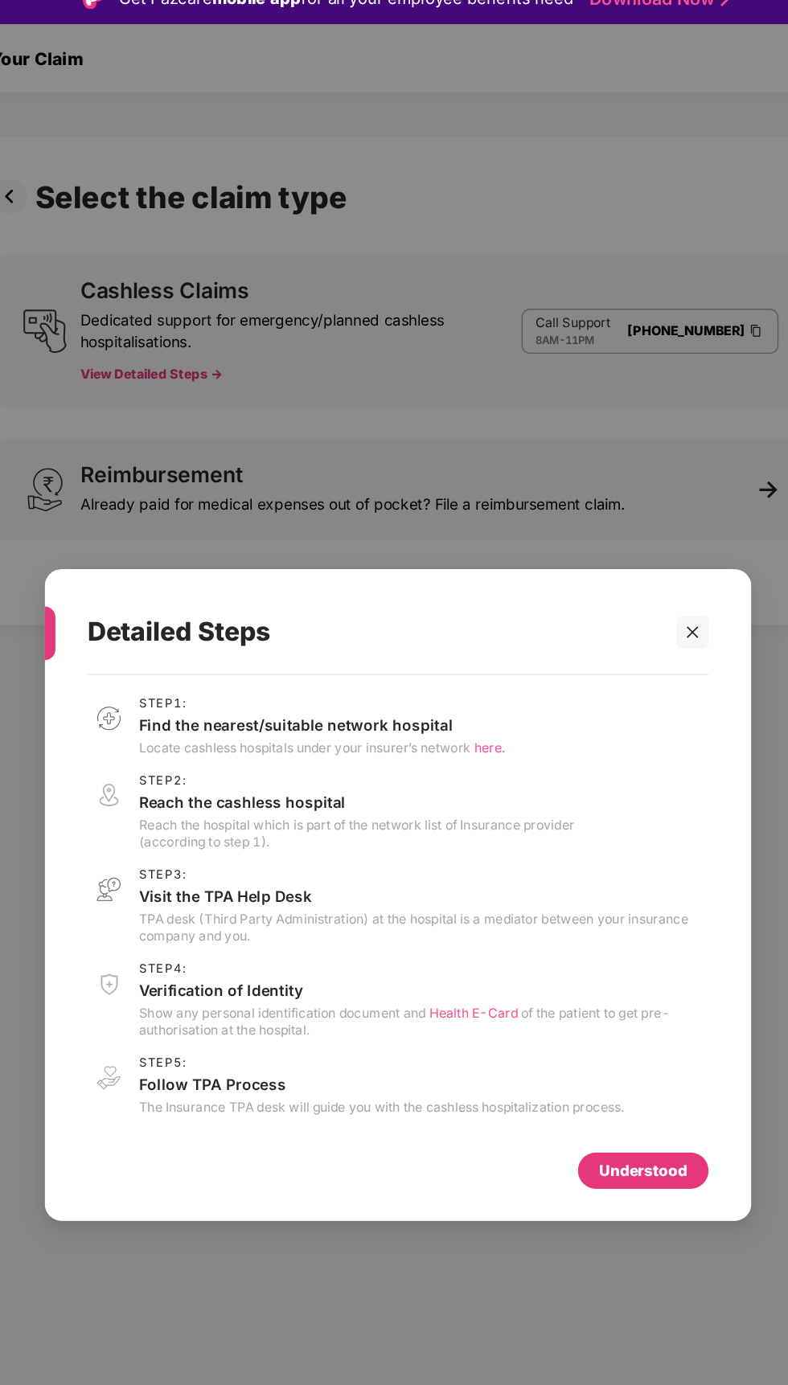
click at [621, 495] on div at bounding box center [615, 495] width 24 height 24
